Goal: Task Accomplishment & Management: Manage account settings

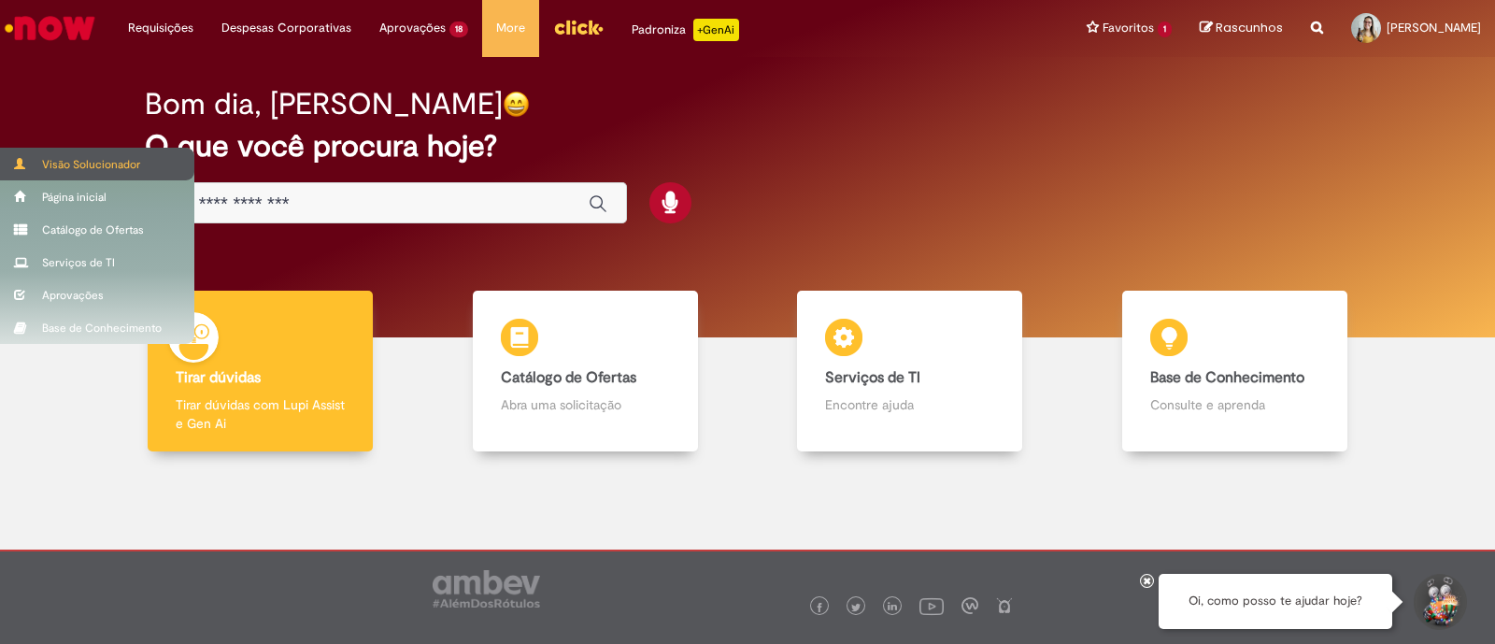
click at [27, 161] on span at bounding box center [21, 163] width 14 height 11
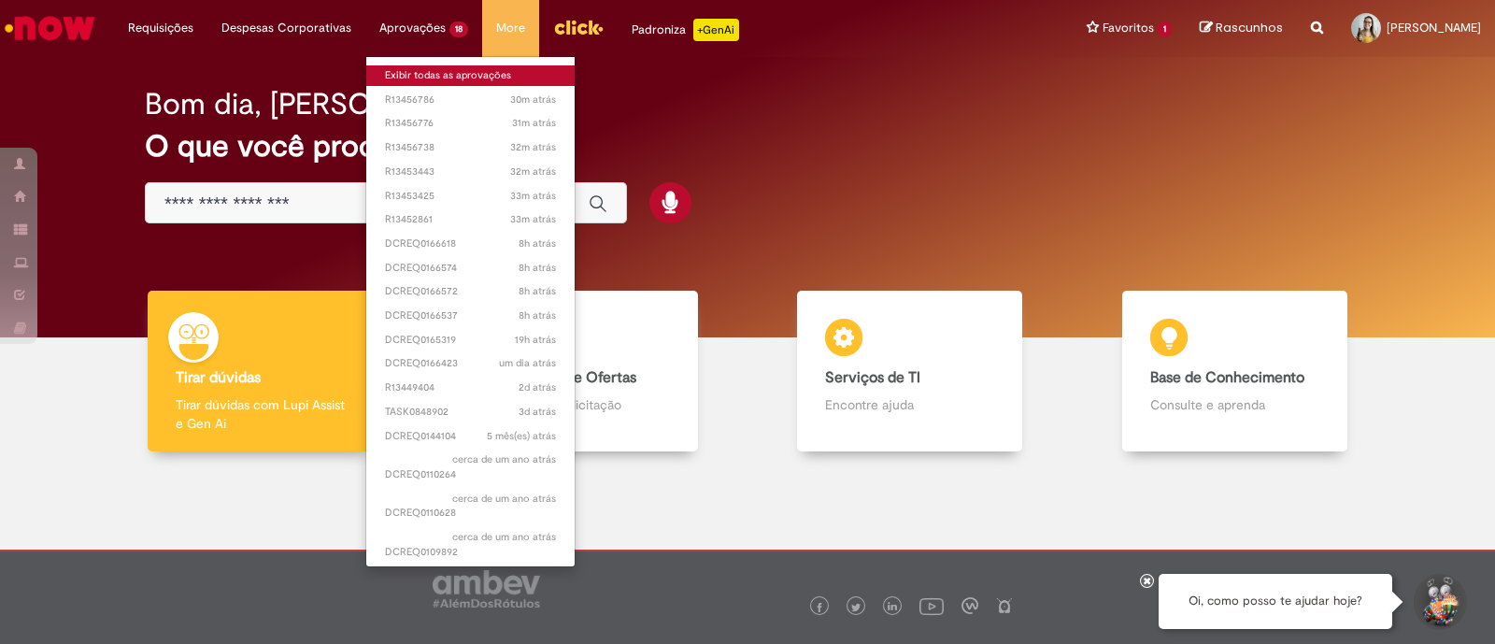
click at [417, 67] on link "Exibir todas as aprovações" at bounding box center [470, 75] width 208 height 21
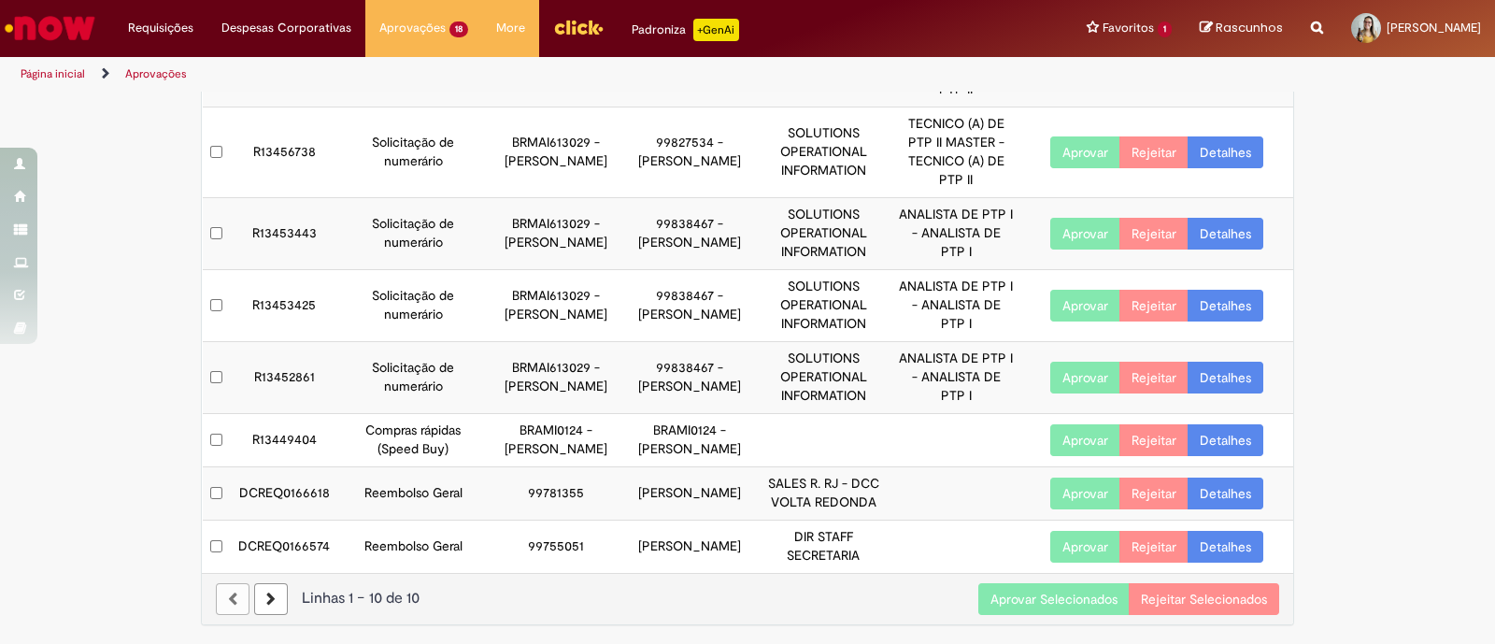
scroll to position [444, 0]
click at [1052, 610] on button "Aprovar Selecionados" at bounding box center [1053, 599] width 151 height 32
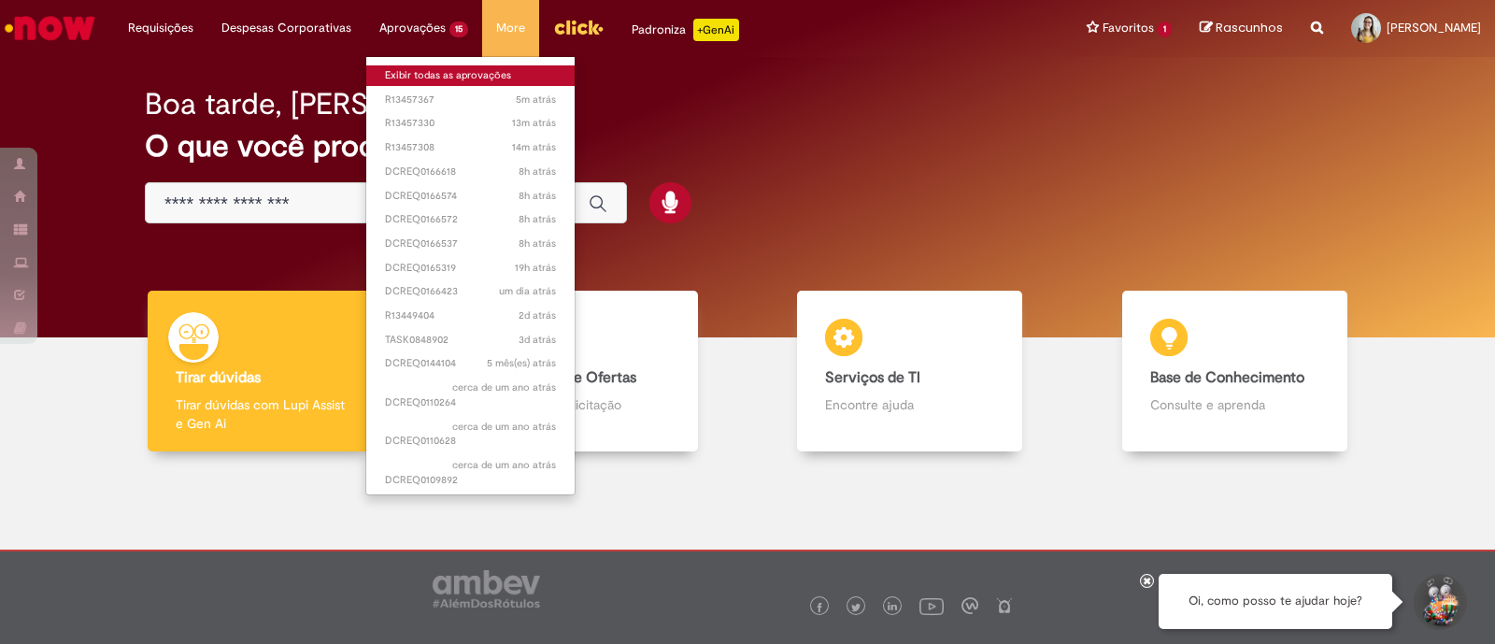
click at [418, 67] on link "Exibir todas as aprovações" at bounding box center [470, 75] width 208 height 21
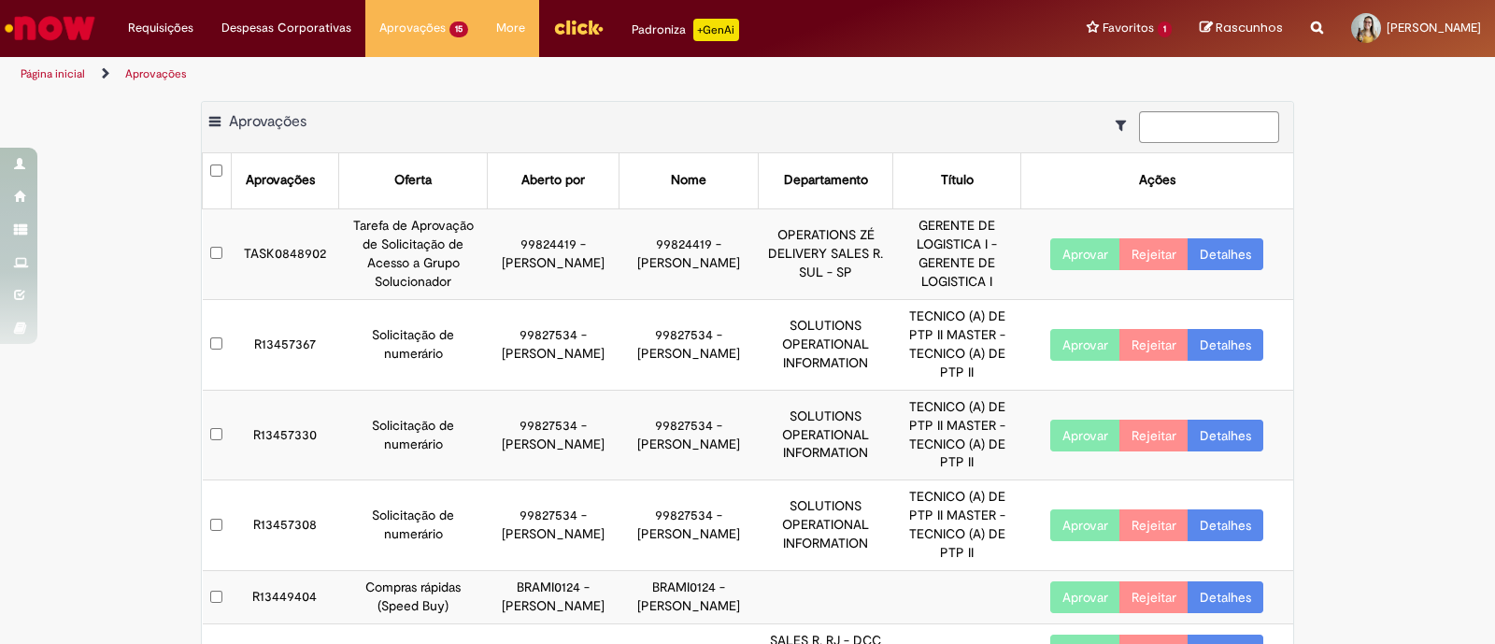
click at [207, 530] on td at bounding box center [217, 525] width 29 height 91
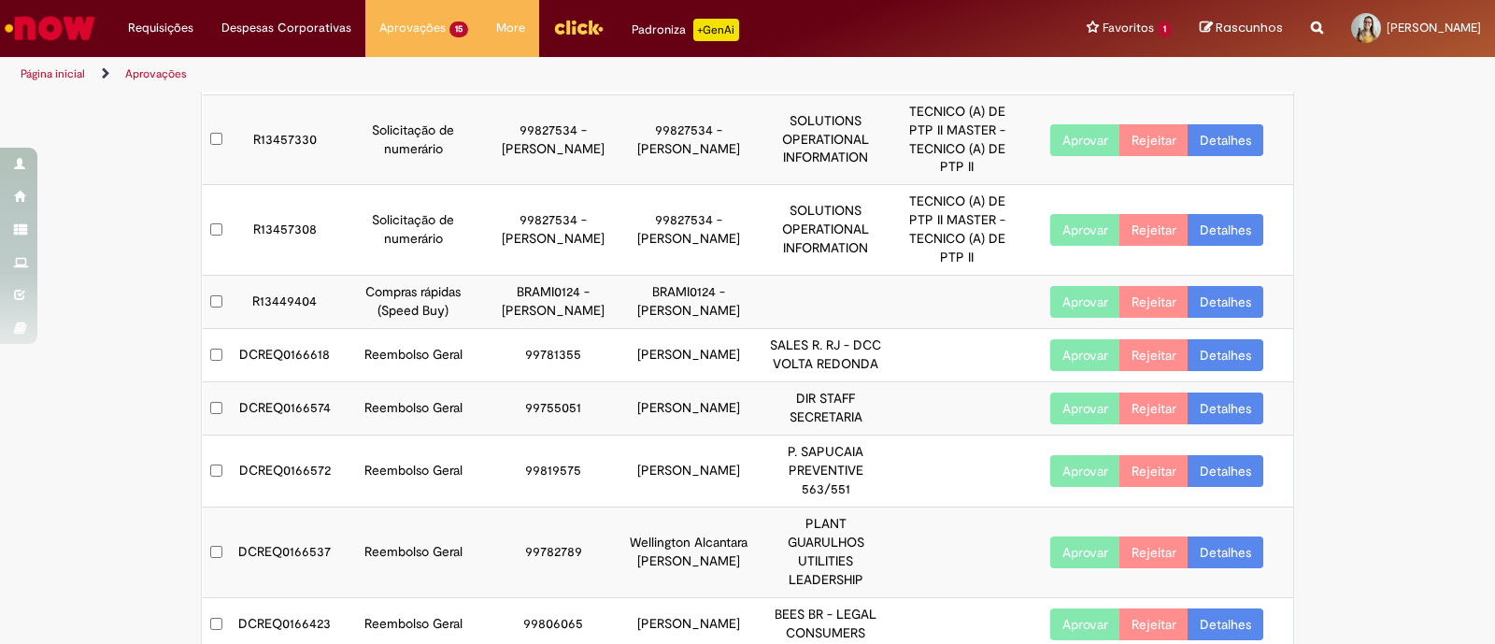
scroll to position [351, 0]
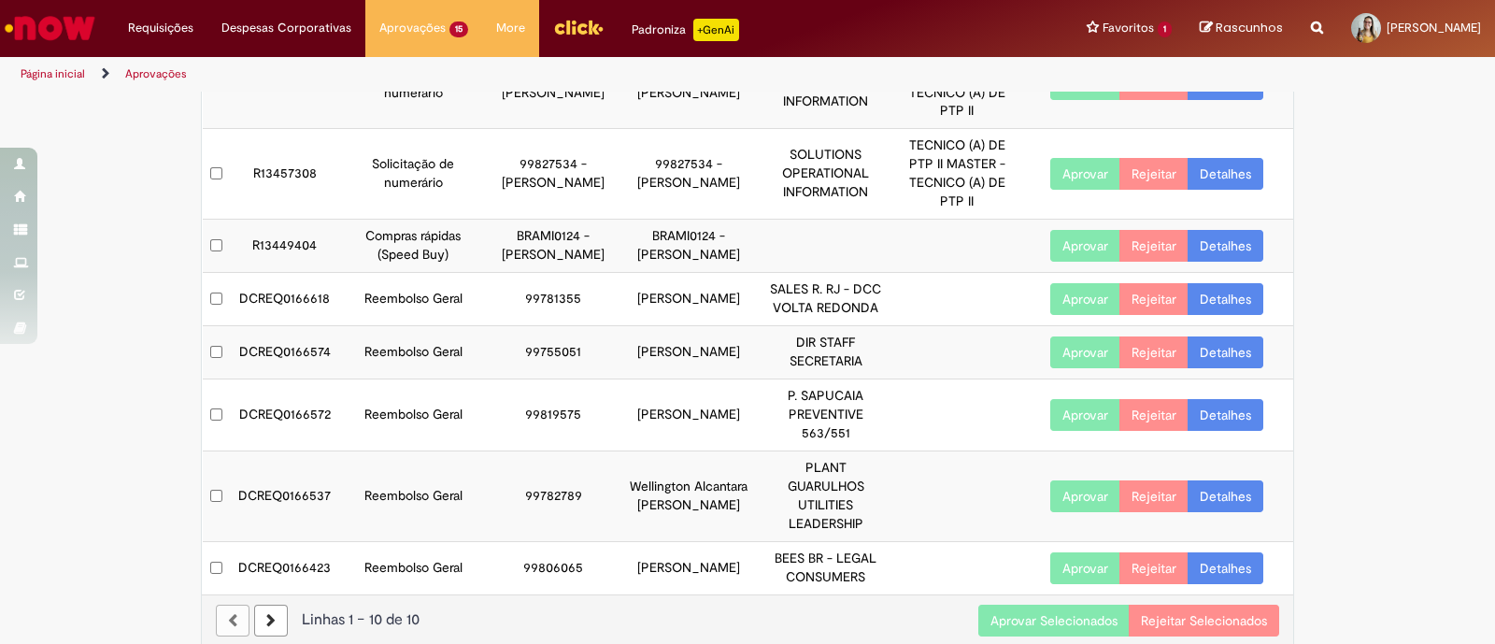
click at [1021, 618] on button "Aprovar Selecionados" at bounding box center [1053, 620] width 151 height 32
